Goal: Contribute content: Add original content to the website for others to see

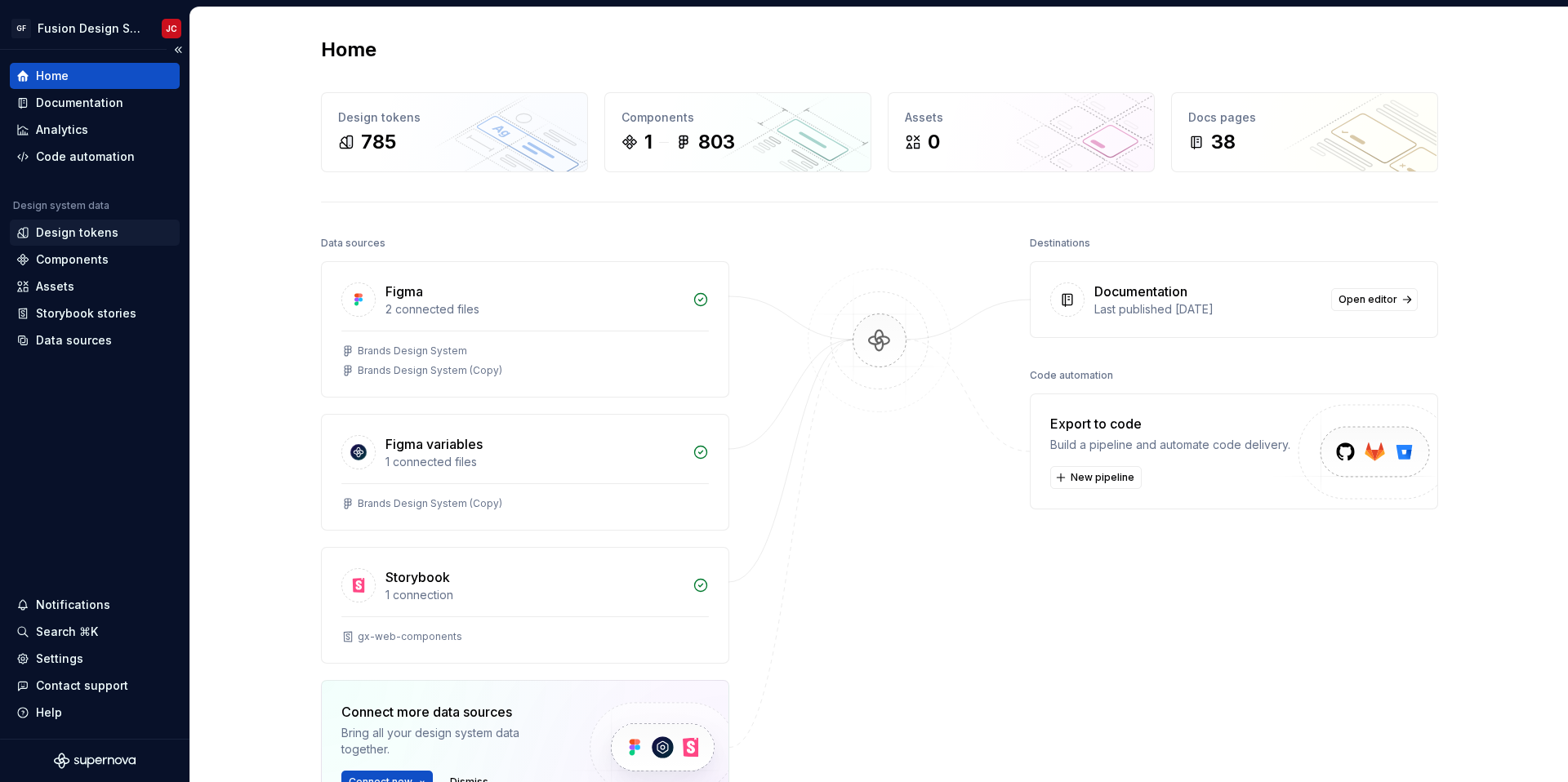
click at [94, 231] on div "Design tokens" at bounding box center [77, 232] width 83 height 16
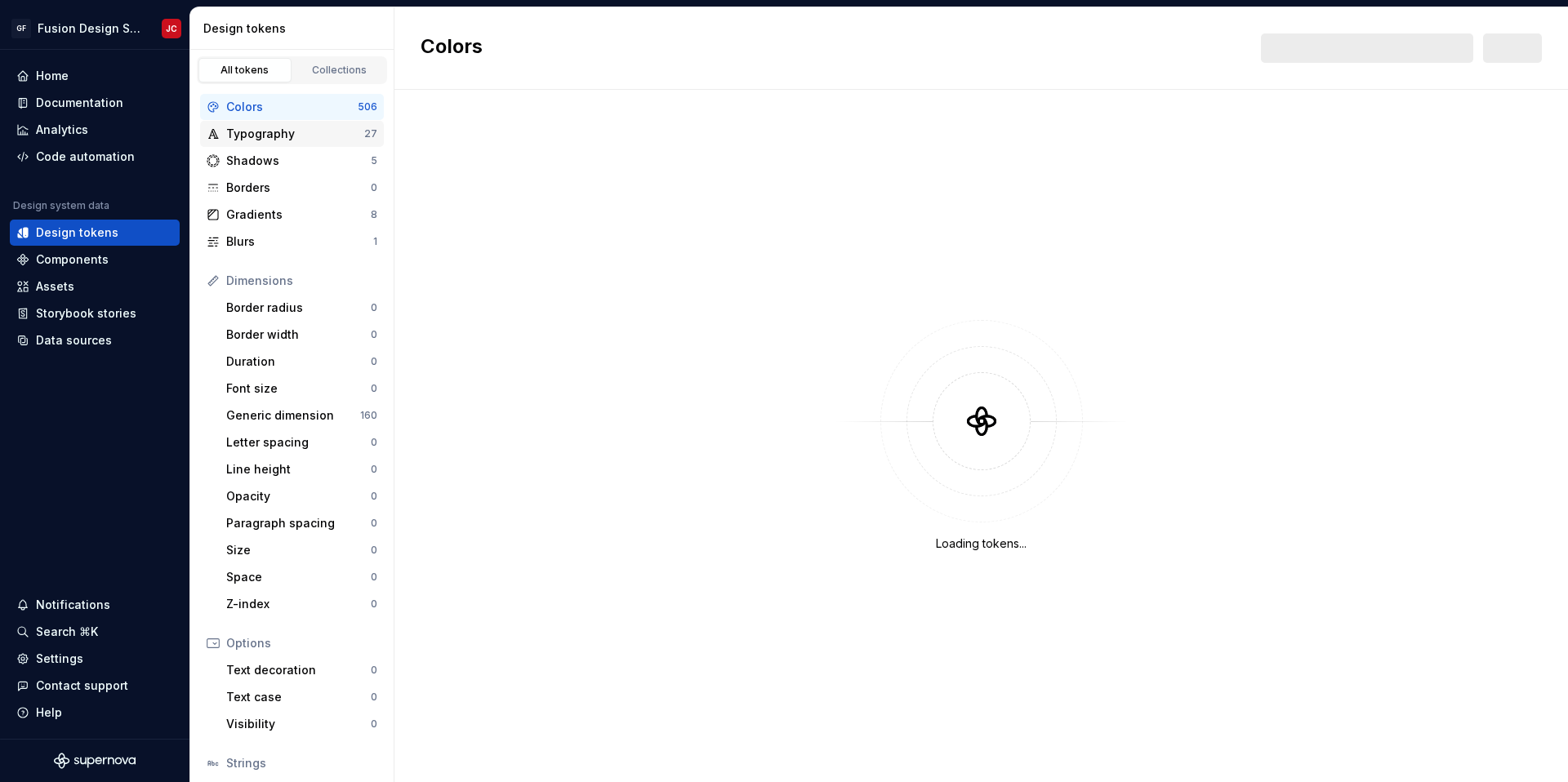
click at [341, 125] on div "Typography" at bounding box center [296, 133] width 138 height 16
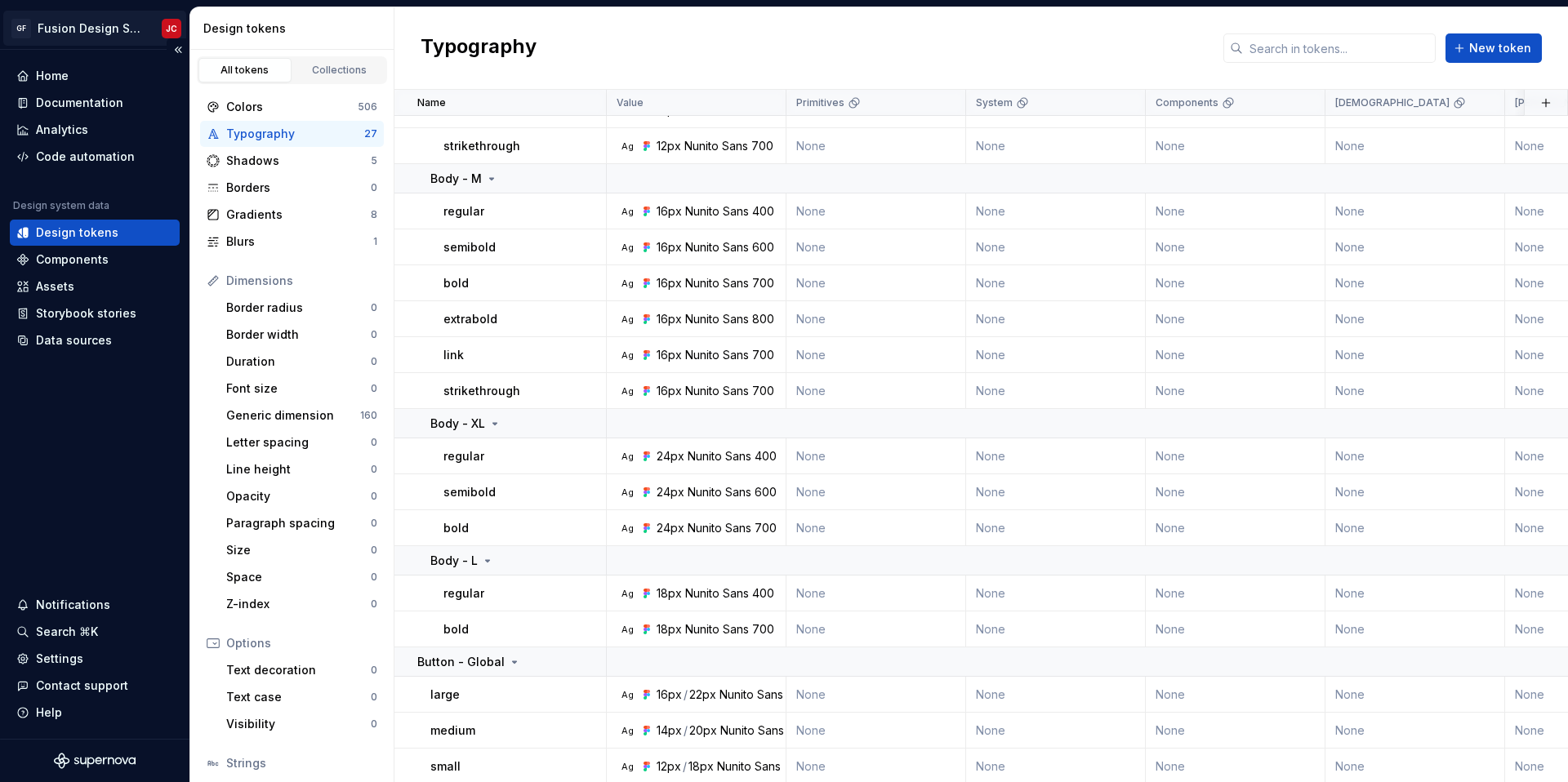
scroll to position [509, 0]
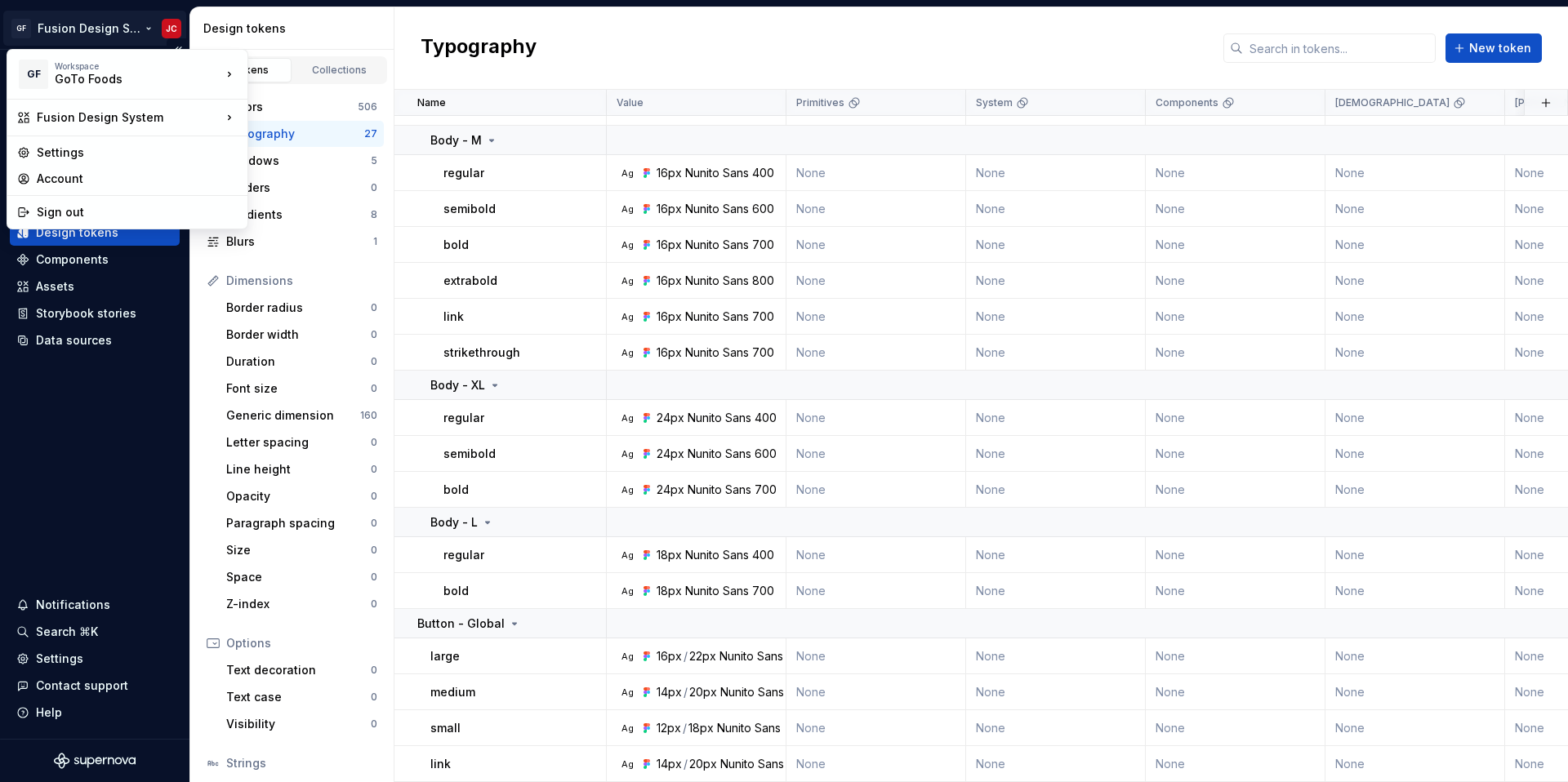
click at [83, 34] on html "GF Fusion Design System JC Home Documentation Analytics Code automation Design …" at bounding box center [784, 391] width 1568 height 782
click at [131, 163] on div "Settings" at bounding box center [127, 152] width 233 height 26
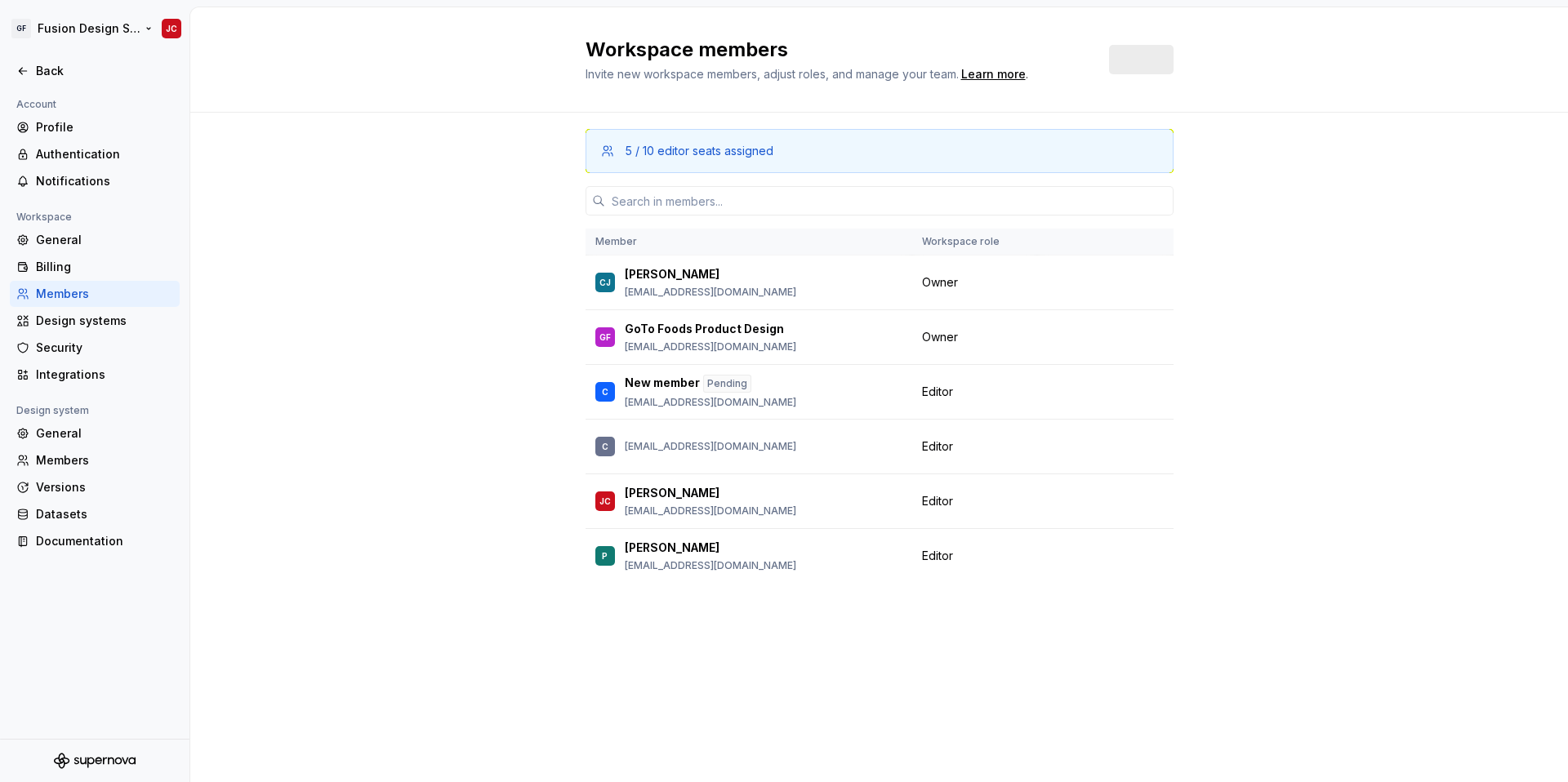
click at [123, 19] on html "GF Fusion Design System JC Back Account Profile Authentication Notifications Wo…" at bounding box center [784, 391] width 1568 height 782
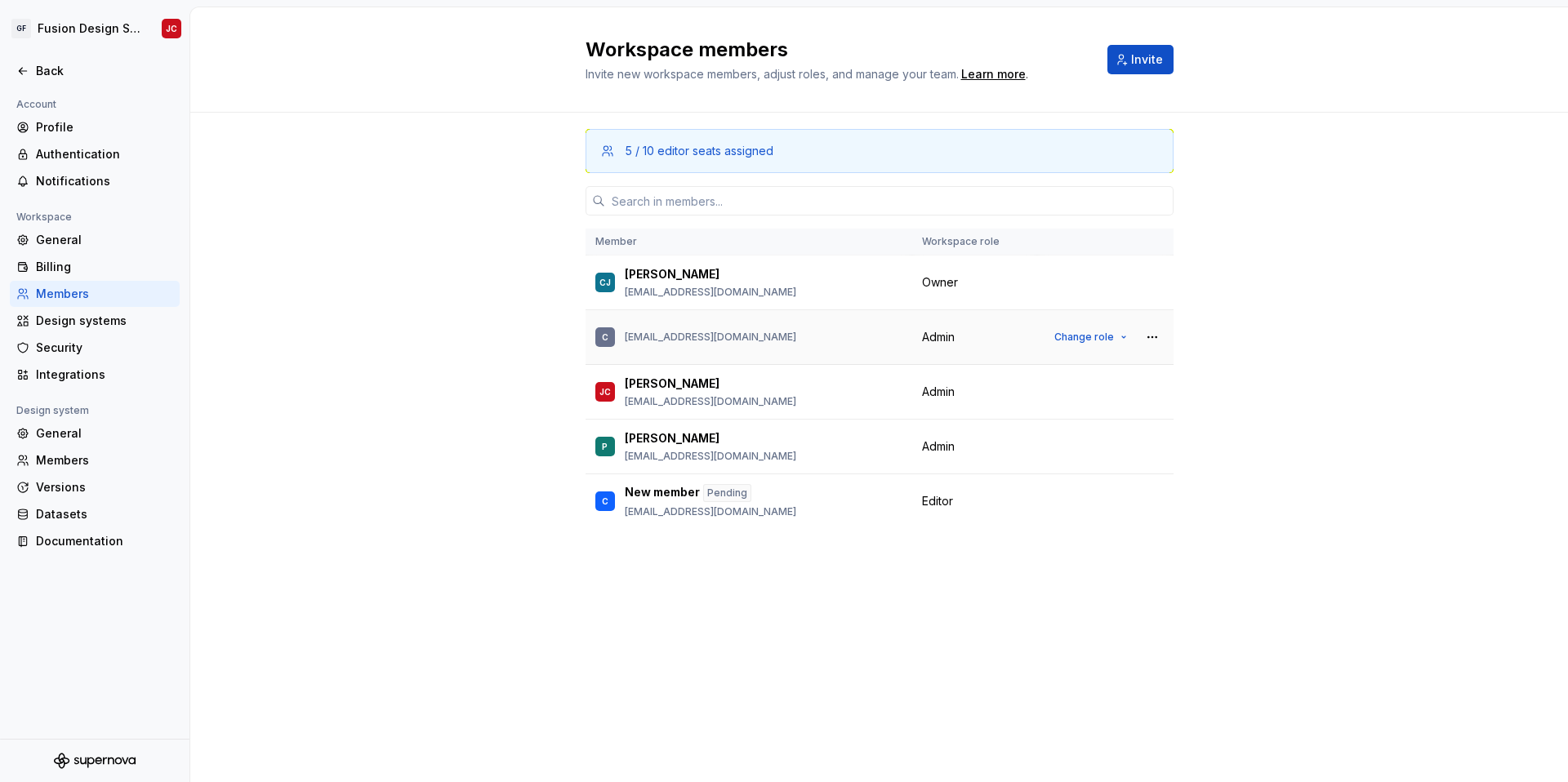
drag, startPoint x: 795, startPoint y: 340, endPoint x: 642, endPoint y: 341, distance: 153.0
click at [643, 342] on html "GF Fusion Design System JC Back Account Profile Authentication Notifications Wo…" at bounding box center [784, 391] width 1568 height 782
drag, startPoint x: 627, startPoint y: 336, endPoint x: 808, endPoint y: 335, distance: 181.0
click at [808, 335] on div "C con_bherring@focusbrands.com" at bounding box center [749, 337] width 307 height 35
copy p "con_bherring@focusbrands.com"
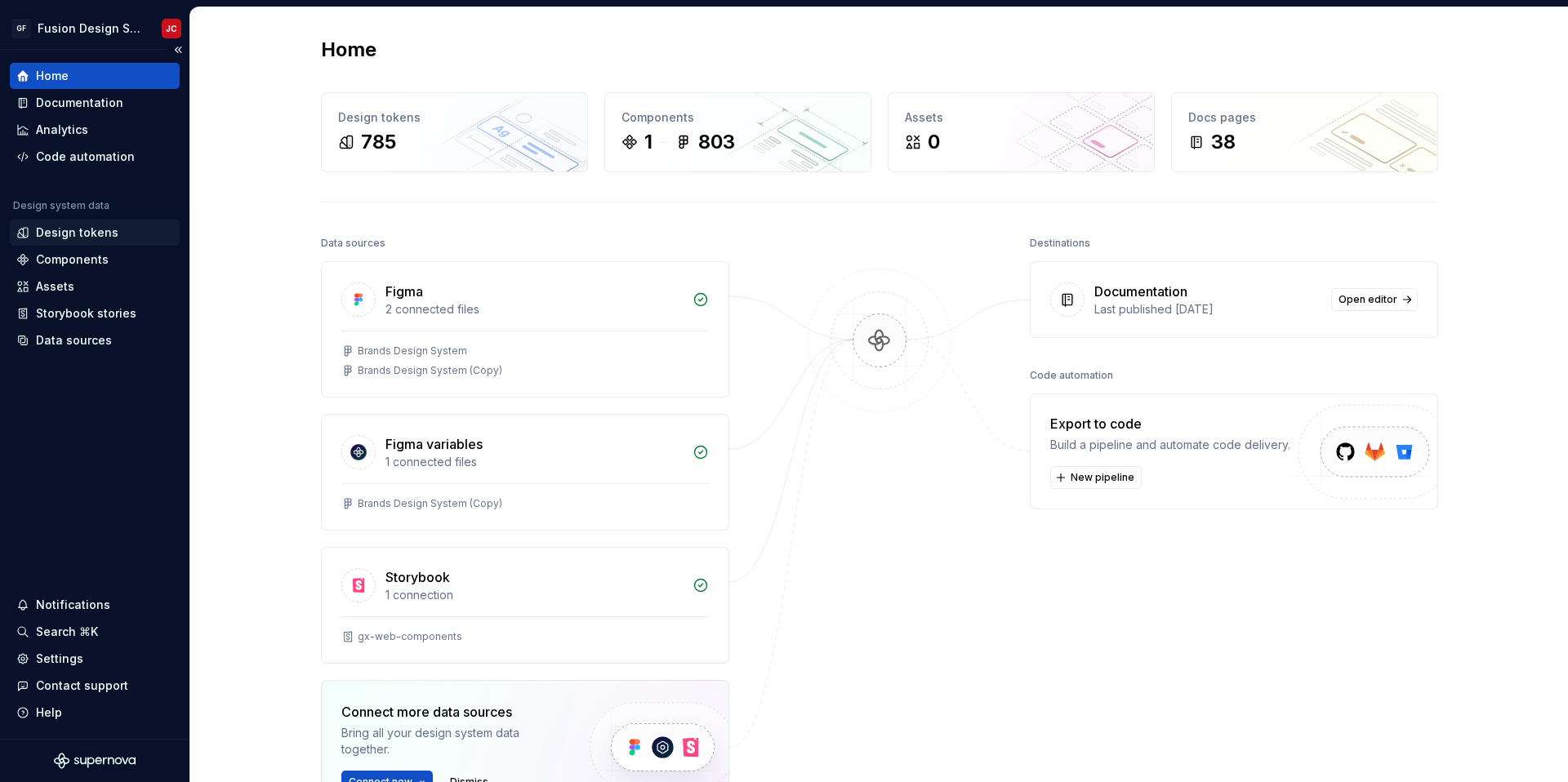
click at [77, 229] on div "Design tokens" at bounding box center [77, 232] width 83 height 16
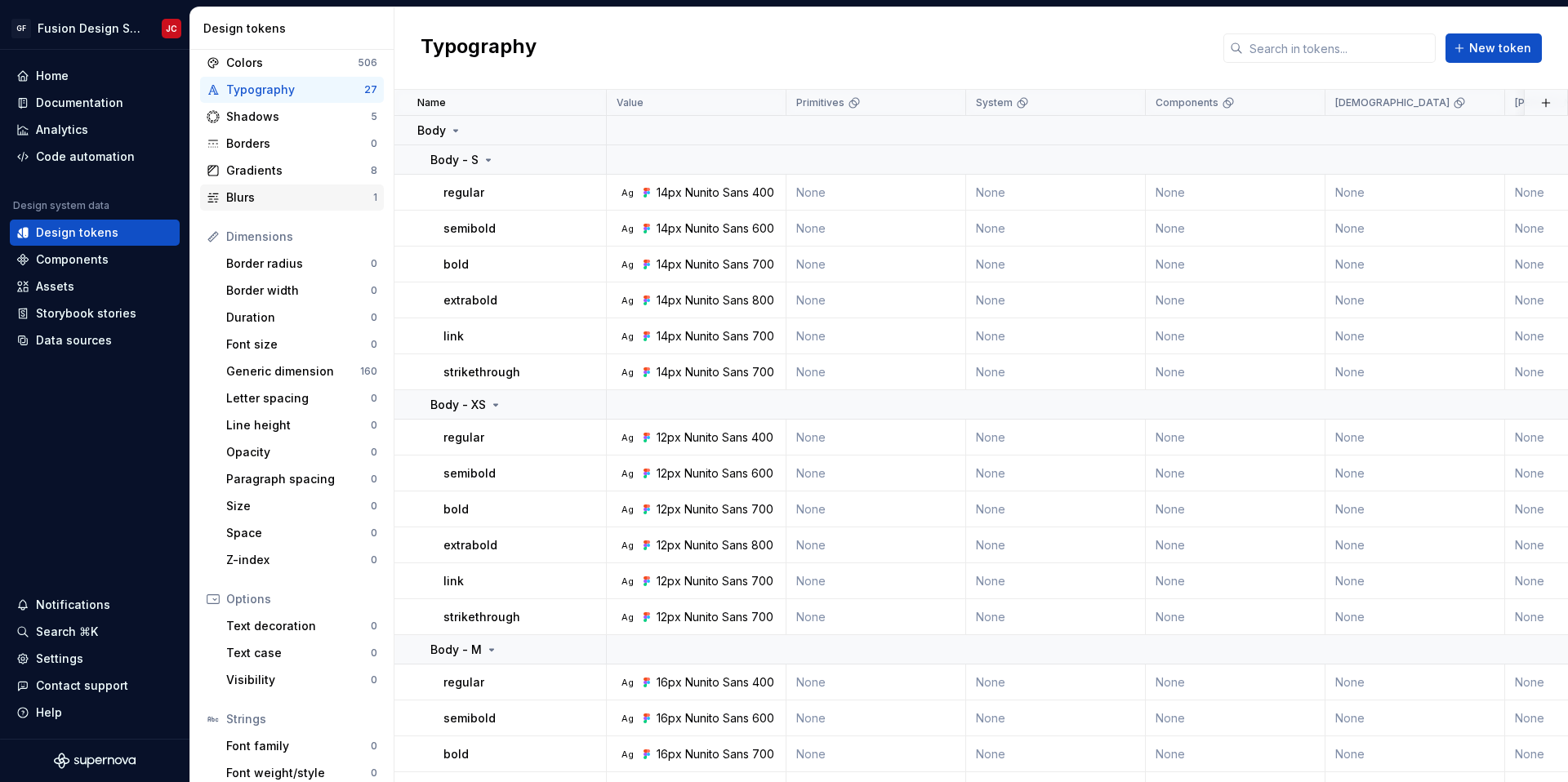
scroll to position [46, 0]
click at [1492, 40] on span "New token" at bounding box center [1500, 48] width 62 height 16
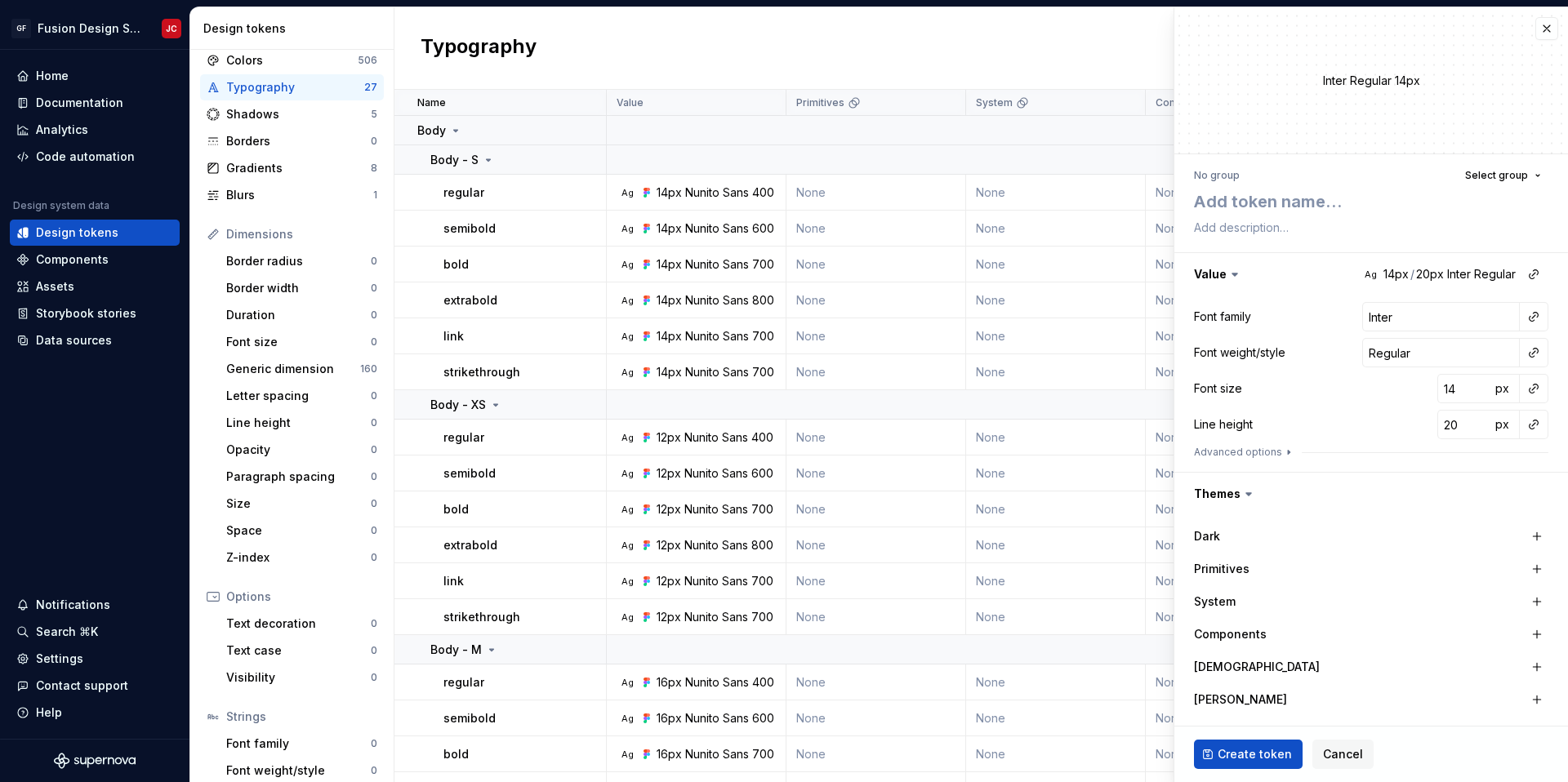
type textarea "*"
click at [1549, 30] on button "button" at bounding box center [1546, 28] width 23 height 23
